Goal: Transaction & Acquisition: Purchase product/service

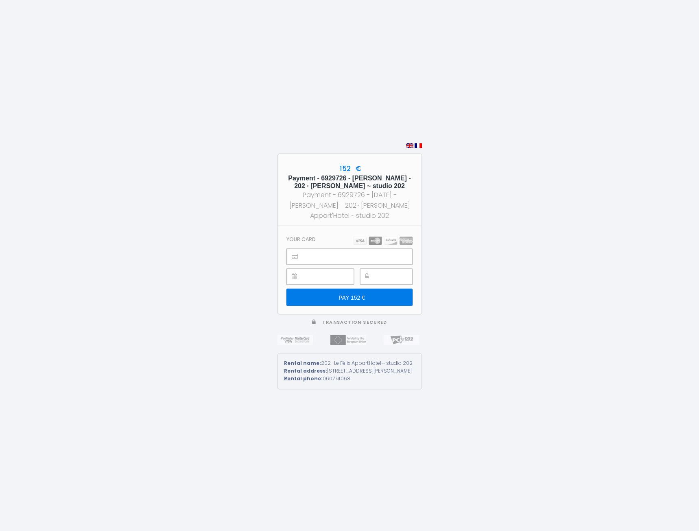
click at [372, 271] on div at bounding box center [386, 277] width 53 height 16
click at [362, 292] on input "PAY 152 €" at bounding box center [350, 297] width 126 height 17
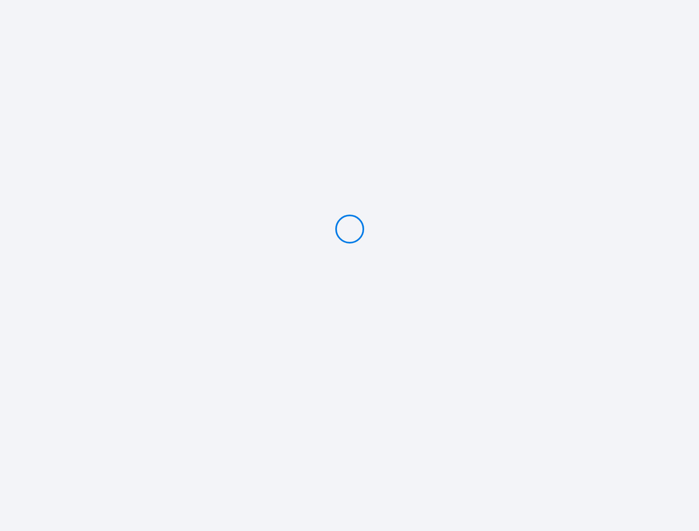
type input "PAY 152 €"
click at [346, 305] on p "Your transaction has been successfully performed" at bounding box center [350, 299] width 126 height 16
click at [470, 306] on div "152 € Payment - 6929726 - [PERSON_NAME] - 202 · [PERSON_NAME] ~ studio 202 Paym…" at bounding box center [349, 265] width 699 height 531
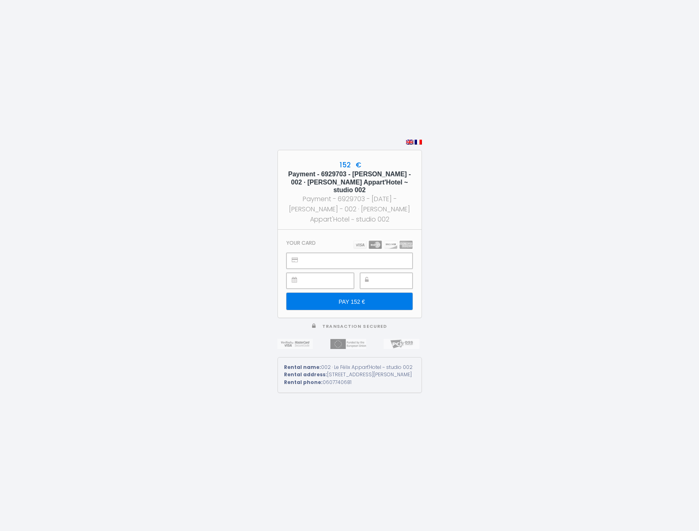
click at [363, 296] on input "PAY 152 €" at bounding box center [350, 301] width 126 height 17
